Goal: Transaction & Acquisition: Obtain resource

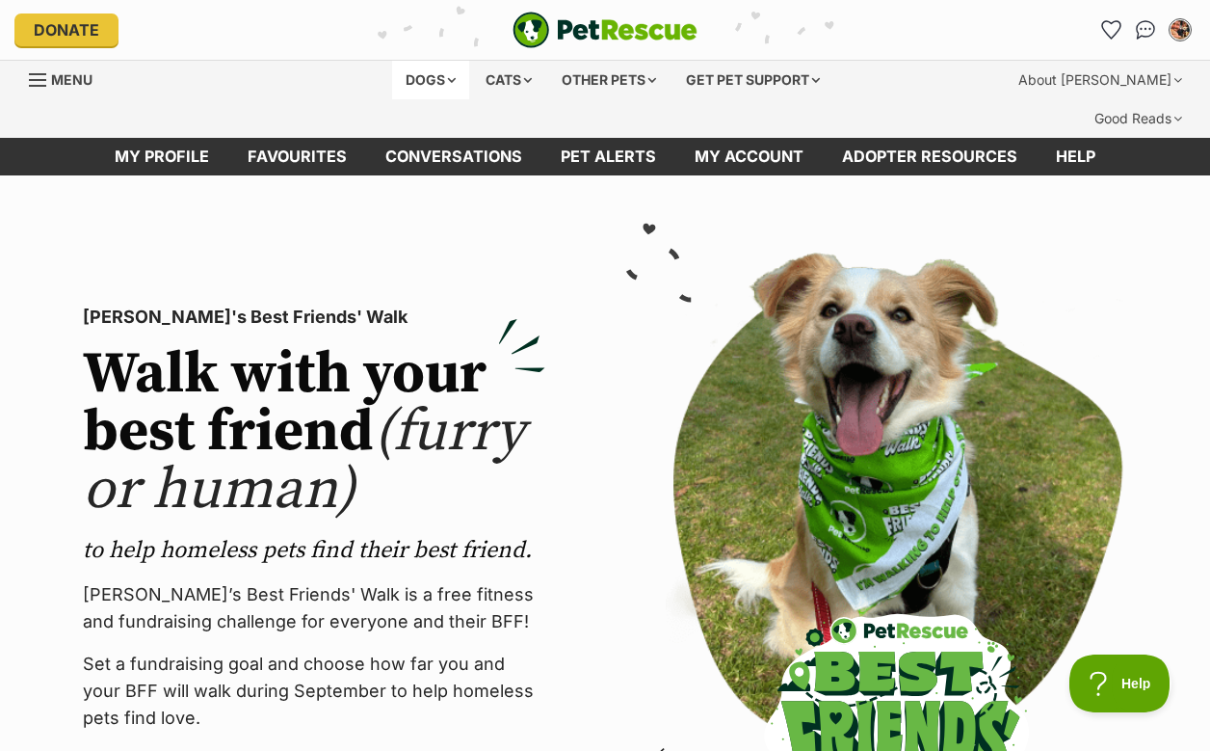
click at [392, 77] on div "Dogs" at bounding box center [430, 80] width 77 height 39
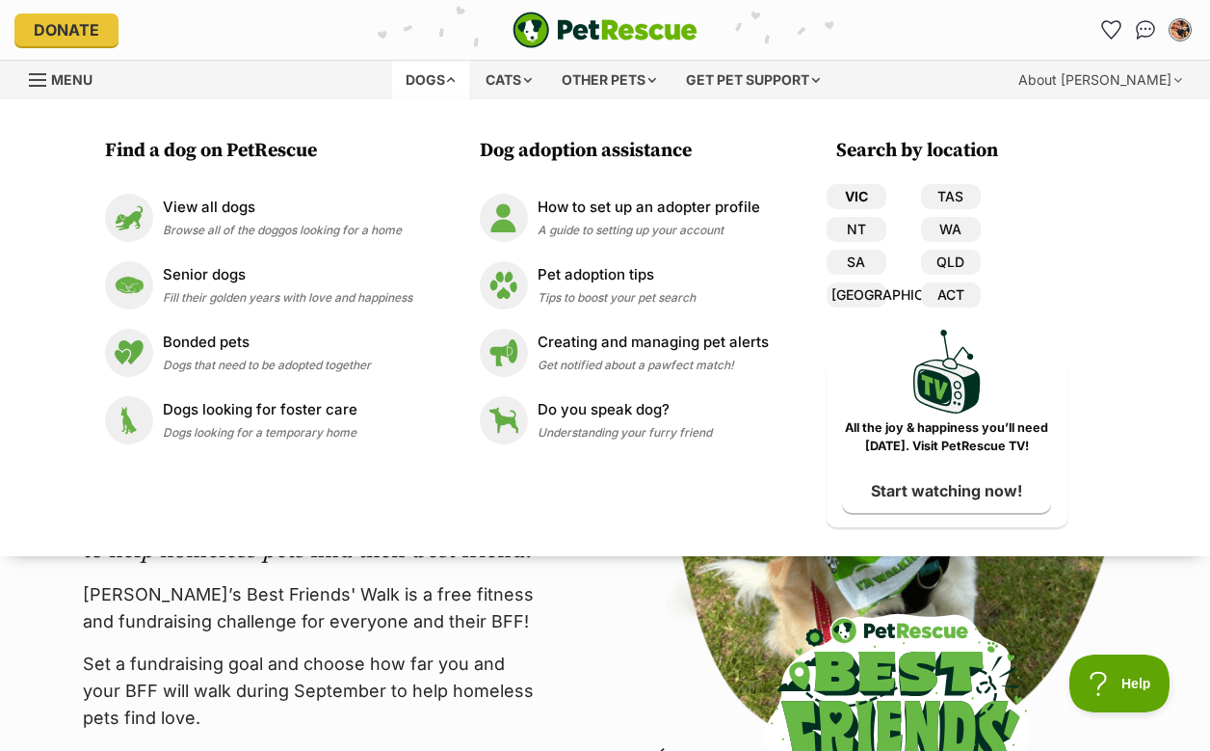
click at [878, 199] on link "VIC" at bounding box center [857, 196] width 60 height 25
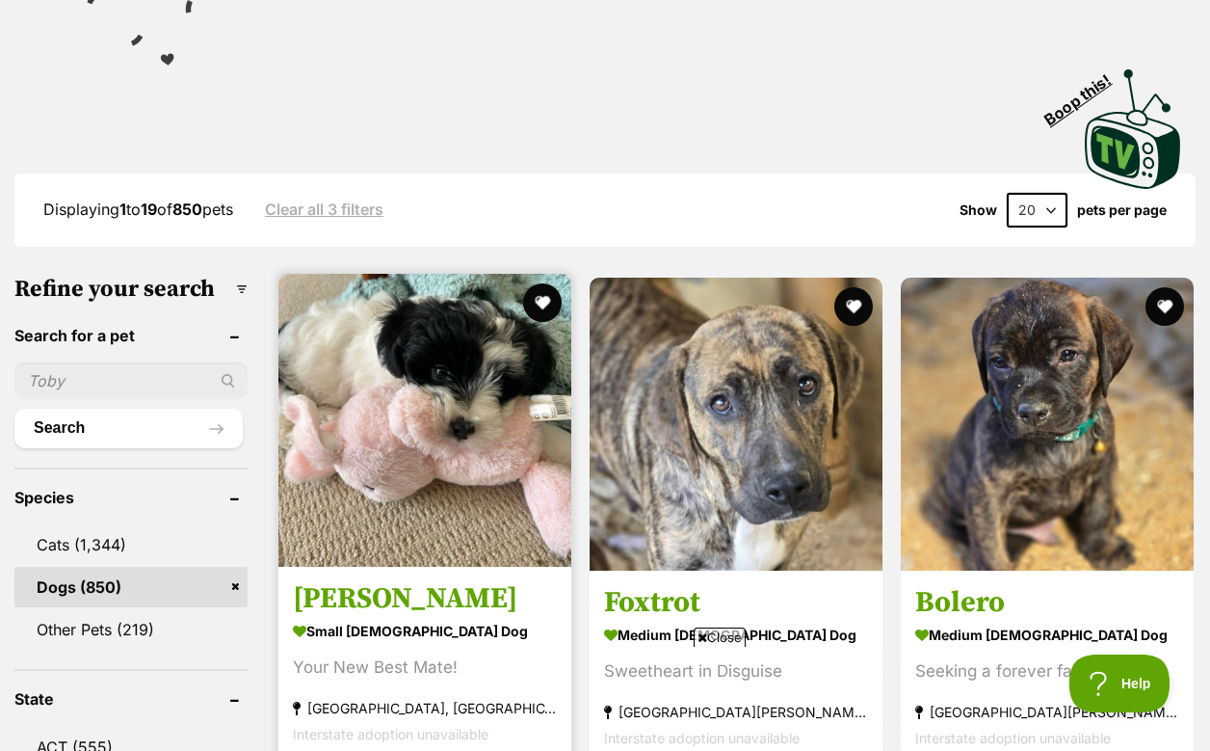
click at [362, 390] on img at bounding box center [425, 420] width 293 height 293
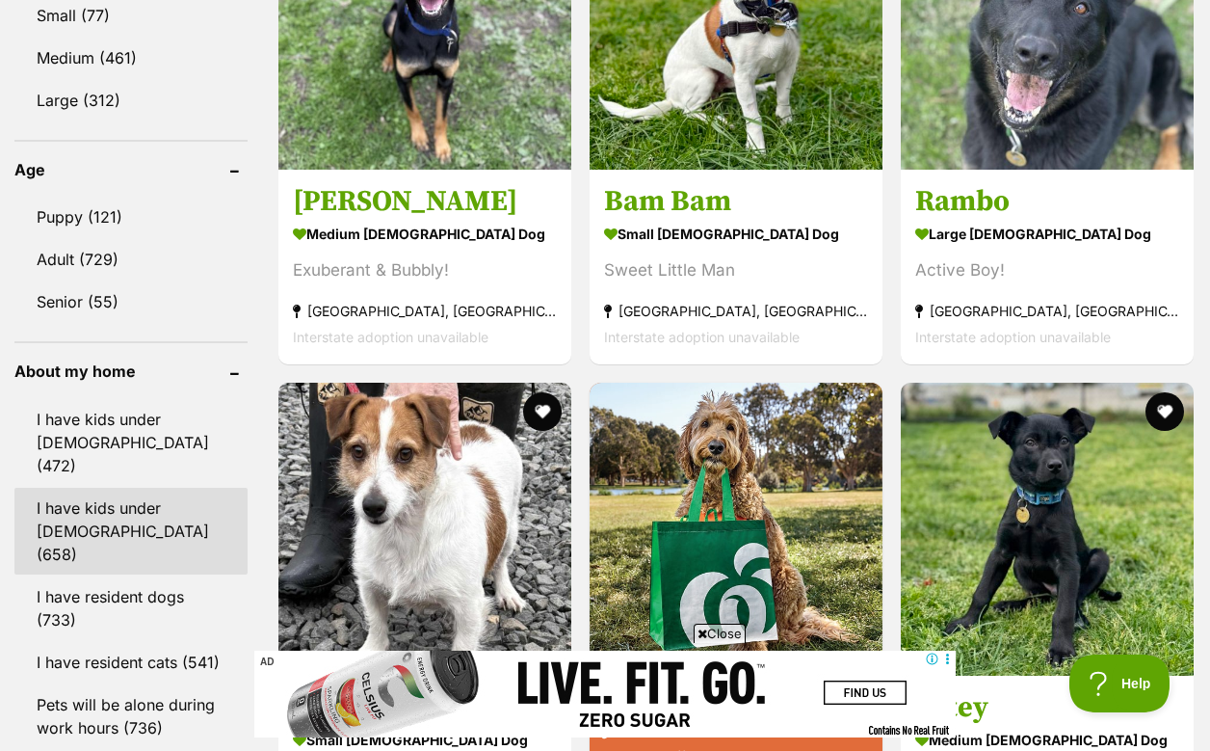
scroll to position [1899, 0]
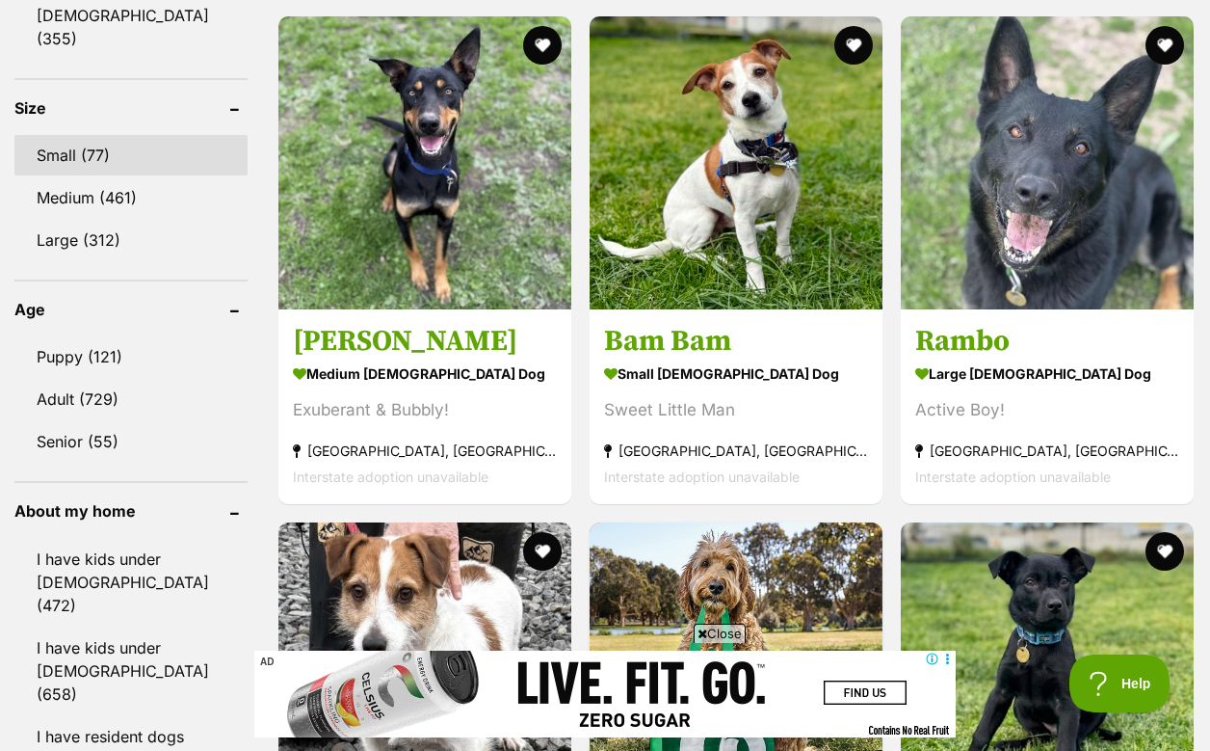
click at [67, 135] on link "Small (77)" at bounding box center [130, 155] width 233 height 40
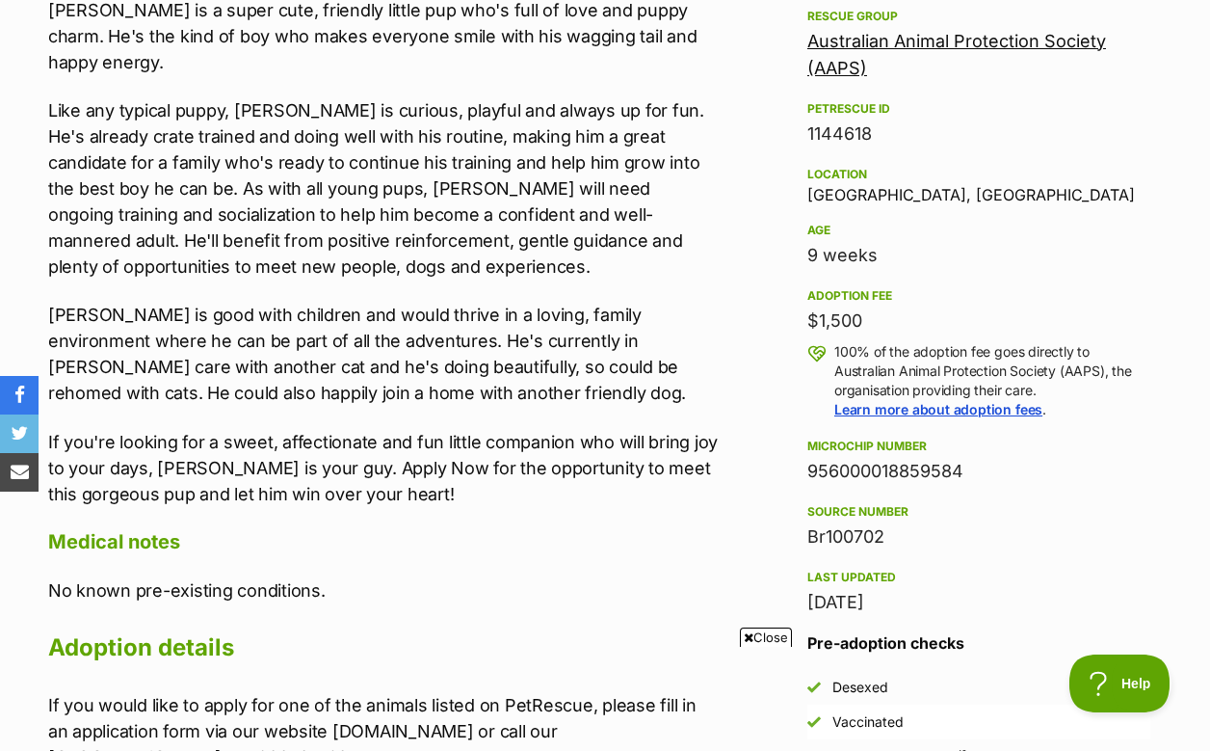
scroll to position [1210, 0]
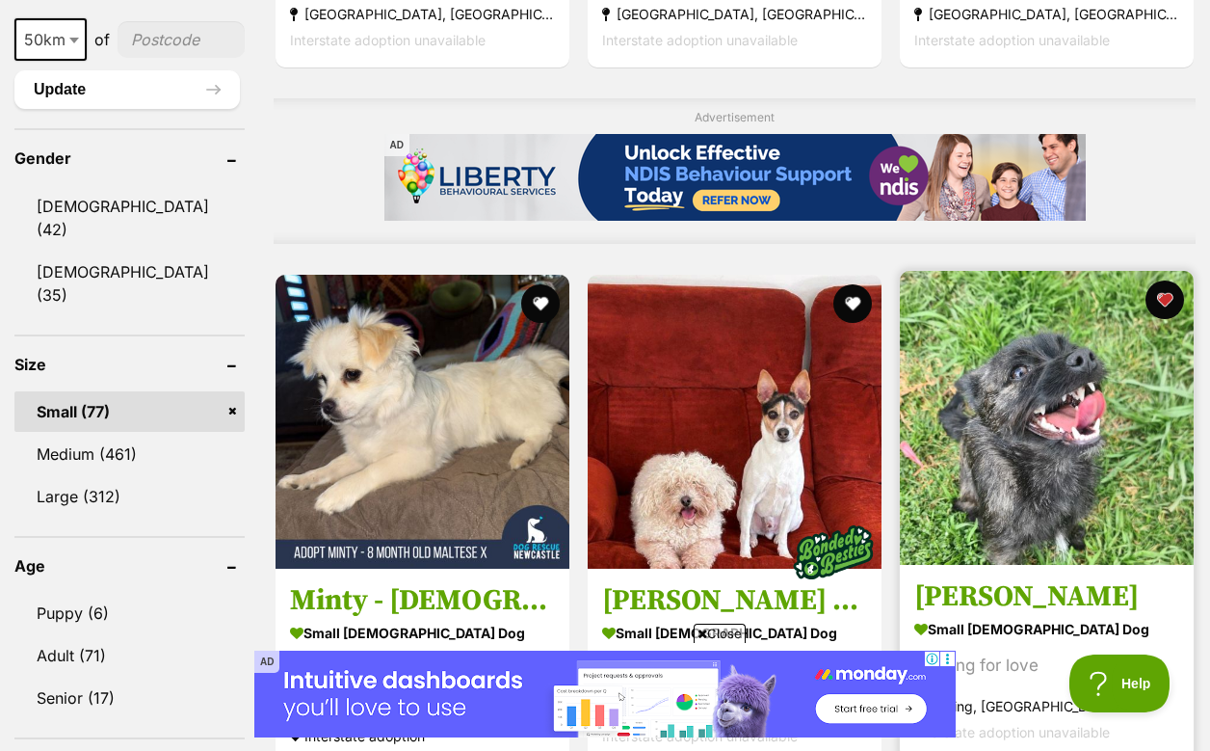
click at [900, 271] on img at bounding box center [1047, 418] width 294 height 294
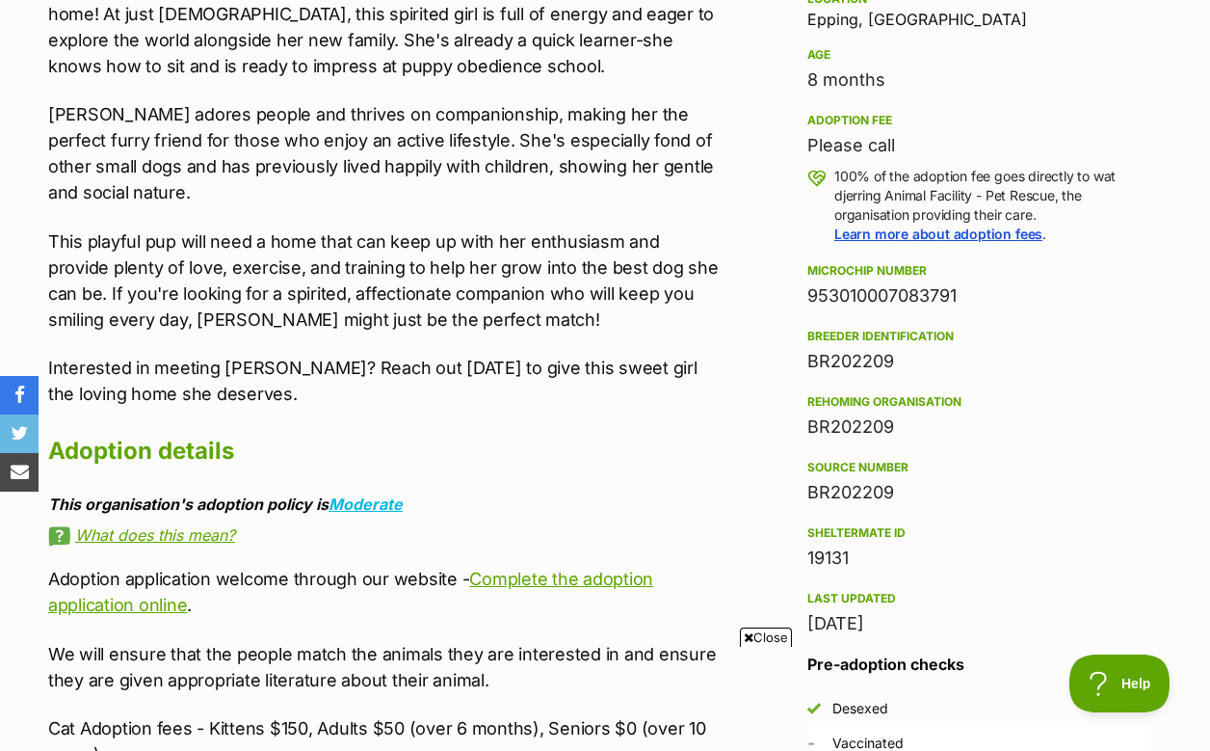
scroll to position [1306, 0]
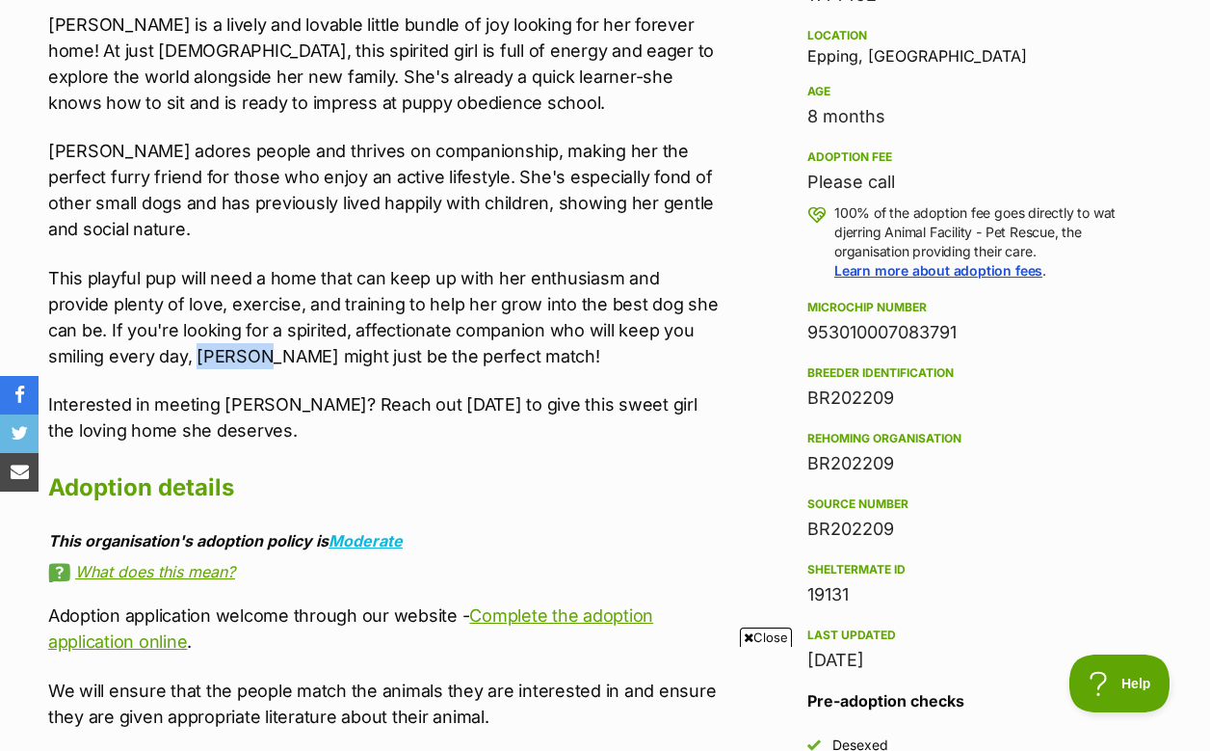
drag, startPoint x: 197, startPoint y: 319, endPoint x: 137, endPoint y: 322, distance: 59.8
click at [137, 322] on p "This playful pup will need a home that can keep up with her enthusiasm and prov…" at bounding box center [384, 317] width 673 height 104
copy p "[PERSON_NAME]"
